Goal: Find specific page/section: Find specific page/section

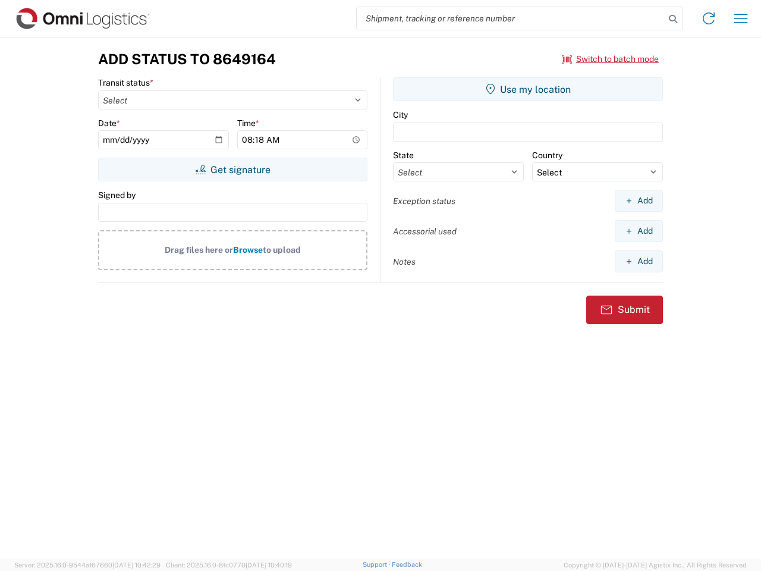
click at [511, 18] on input "search" at bounding box center [511, 18] width 308 height 23
click at [673, 19] on icon at bounding box center [673, 19] width 17 height 17
click at [709, 18] on icon at bounding box center [708, 18] width 19 height 19
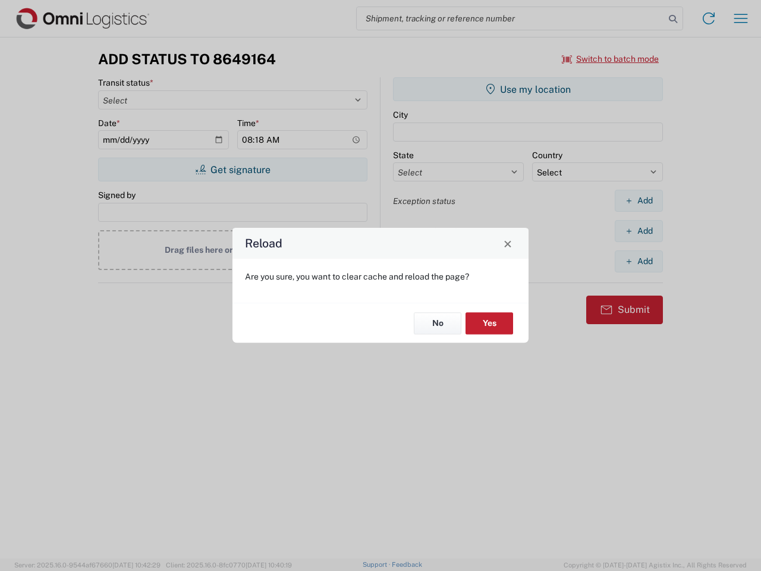
click at [741, 18] on div "Reload Are you sure, you want to clear cache and reload the page? No Yes" at bounding box center [380, 285] width 761 height 571
click at [611, 59] on div "Reload Are you sure, you want to clear cache and reload the page? No Yes" at bounding box center [380, 285] width 761 height 571
click at [232, 169] on div "Reload Are you sure, you want to clear cache and reload the page? No Yes" at bounding box center [380, 285] width 761 height 571
click at [528, 89] on div "Reload Are you sure, you want to clear cache and reload the page? No Yes" at bounding box center [380, 285] width 761 height 571
click at [639, 200] on div "Reload Are you sure, you want to clear cache and reload the page? No Yes" at bounding box center [380, 285] width 761 height 571
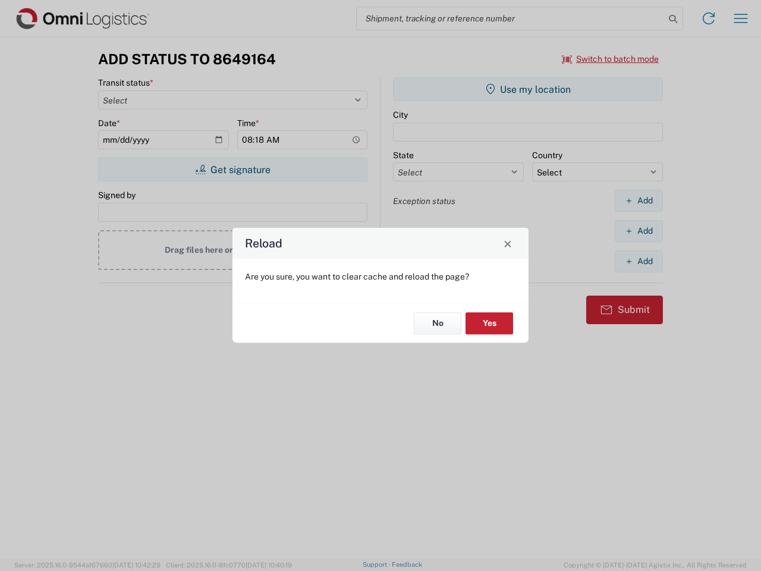
click at [639, 231] on div "Reload Are you sure, you want to clear cache and reload the page? No Yes" at bounding box center [380, 285] width 761 height 571
click at [639, 261] on div "Reload Are you sure, you want to clear cache and reload the page? No Yes" at bounding box center [380, 285] width 761 height 571
